Goal: Find specific page/section: Find specific page/section

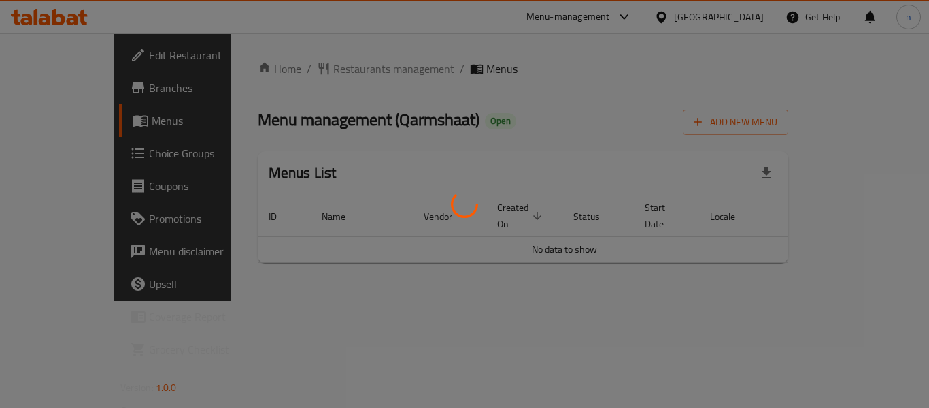
click at [307, 74] on div at bounding box center [464, 204] width 929 height 408
click at [307, 67] on div at bounding box center [464, 204] width 929 height 408
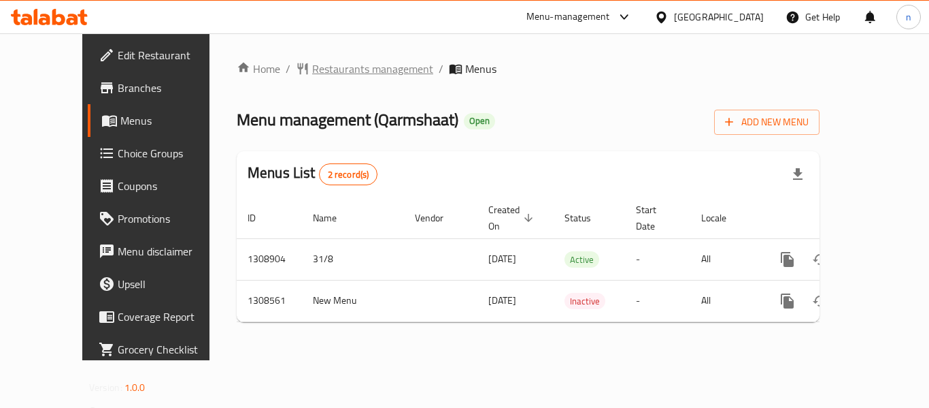
click at [312, 69] on span "Restaurants management" at bounding box center [372, 69] width 121 height 16
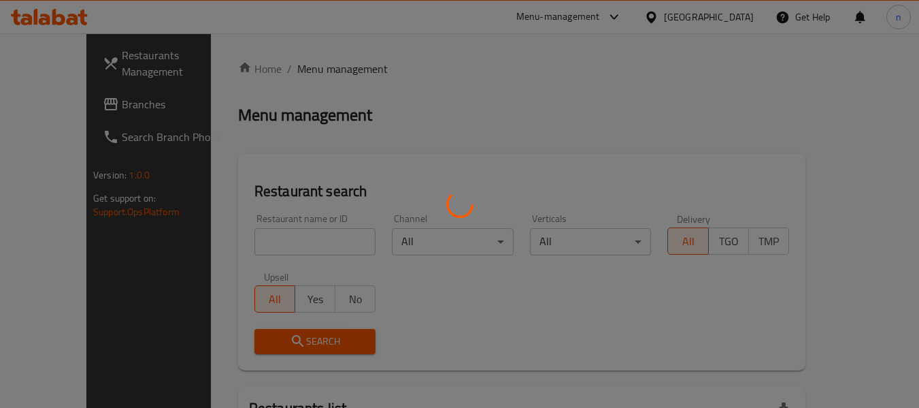
click at [274, 236] on div at bounding box center [459, 204] width 919 height 408
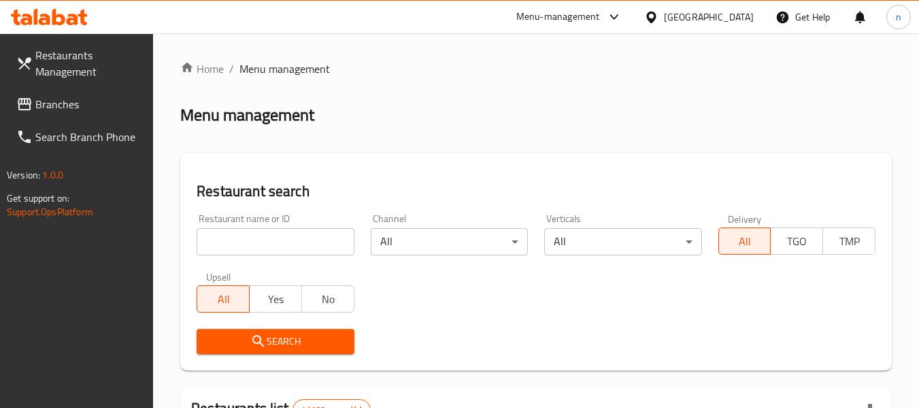
click at [267, 239] on div at bounding box center [459, 204] width 919 height 408
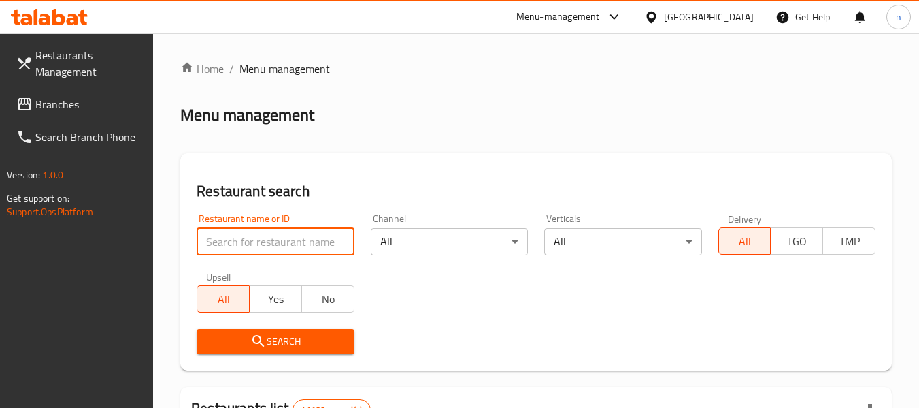
click at [266, 239] on input "search" at bounding box center [275, 241] width 157 height 27
click at [265, 240] on input "search" at bounding box center [275, 241] width 157 height 27
paste input "704835"
type input "704835"
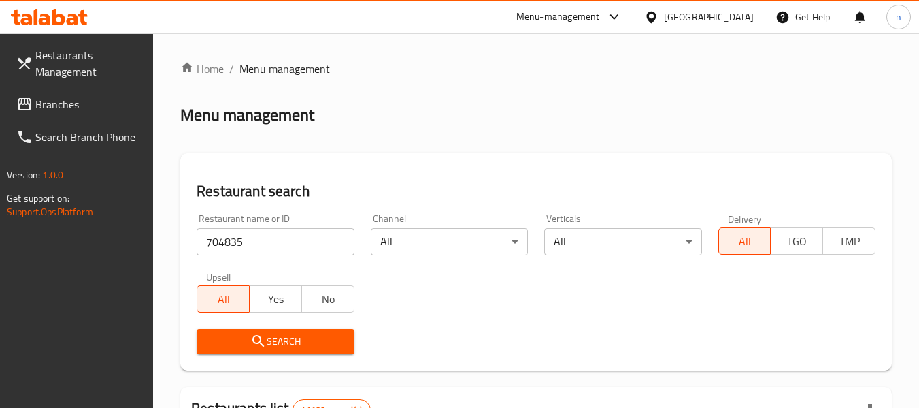
click at [265, 339] on icon "submit" at bounding box center [258, 341] width 16 height 16
